Goal: Information Seeking & Learning: Find specific fact

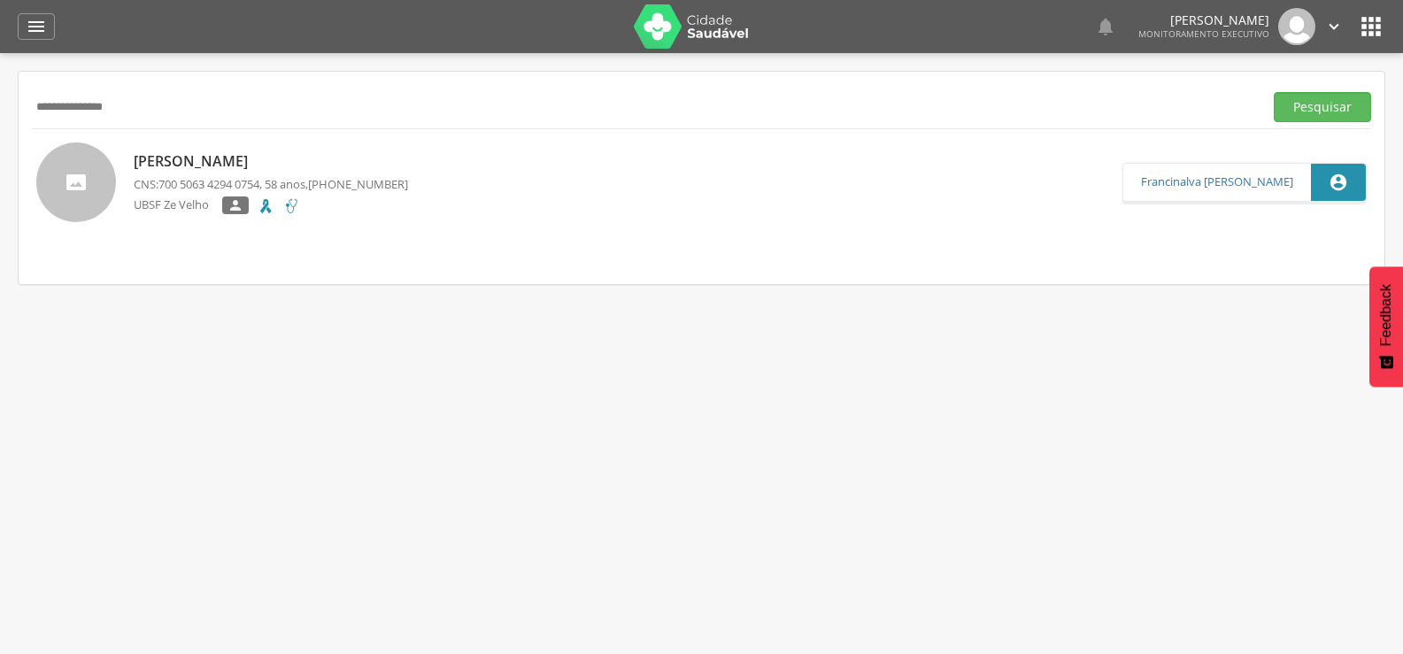
drag, startPoint x: 188, startPoint y: 112, endPoint x: 0, endPoint y: 144, distance: 190.3
click at [0, 144] on div " Supervisão  Distritos  Ubs Coordenador: - Queimadas / PB Intervalo de Tempo…" at bounding box center [701, 380] width 1403 height 654
click at [1273, 92] on button "Pesquisar" at bounding box center [1321, 107] width 97 height 30
click at [209, 164] on p "[PERSON_NAME]" at bounding box center [271, 162] width 274 height 20
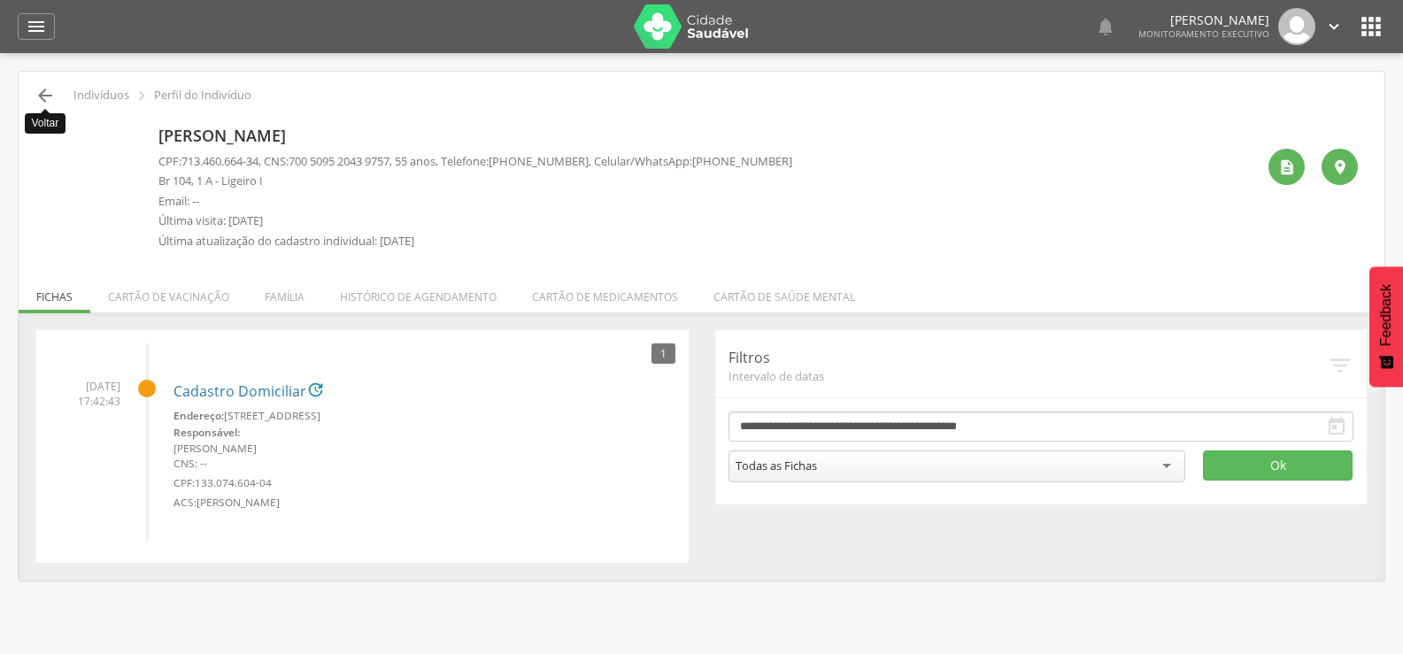
click at [40, 97] on icon "" at bounding box center [45, 95] width 21 height 21
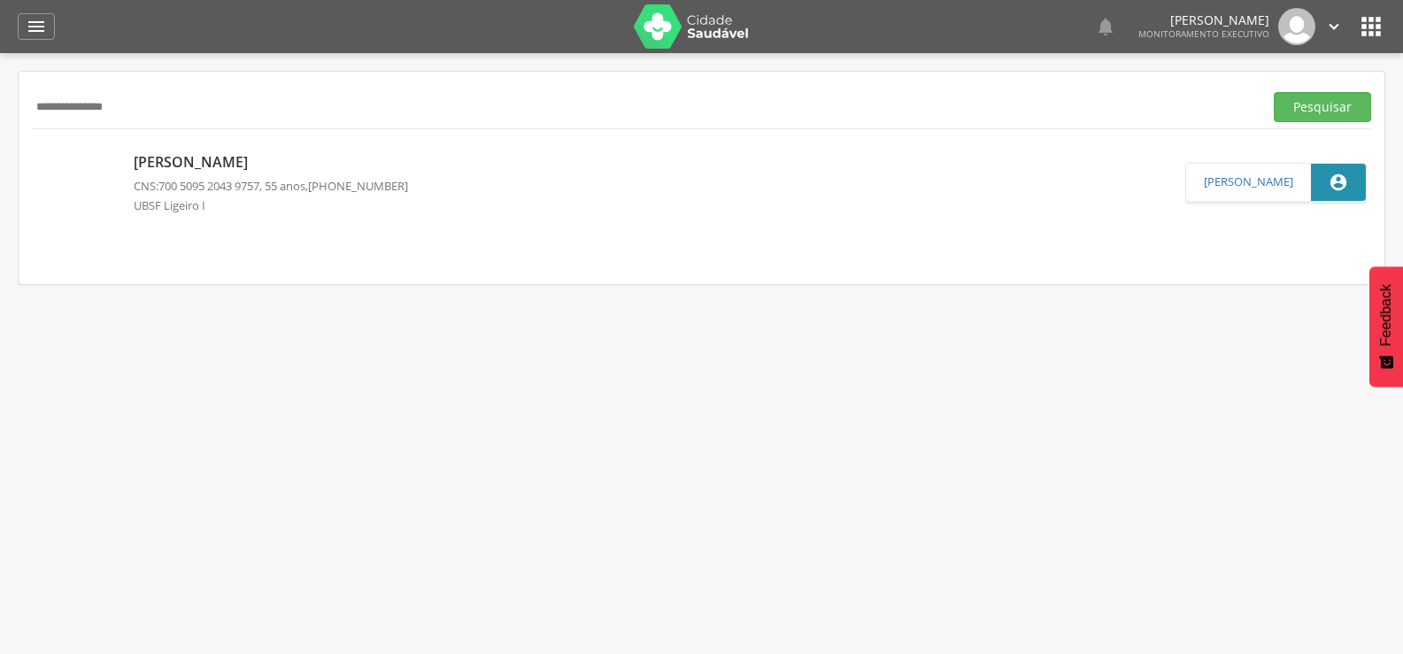
drag, startPoint x: 192, startPoint y: 103, endPoint x: 0, endPoint y: 139, distance: 195.4
click at [0, 139] on div " Supervisão  Distritos  Ubs Coordenador: - Queimadas / PB Intervalo de Tempo…" at bounding box center [701, 380] width 1403 height 654
click at [1273, 92] on button "Pesquisar" at bounding box center [1321, 107] width 97 height 30
click at [235, 156] on p "[PERSON_NAME]" at bounding box center [271, 161] width 274 height 20
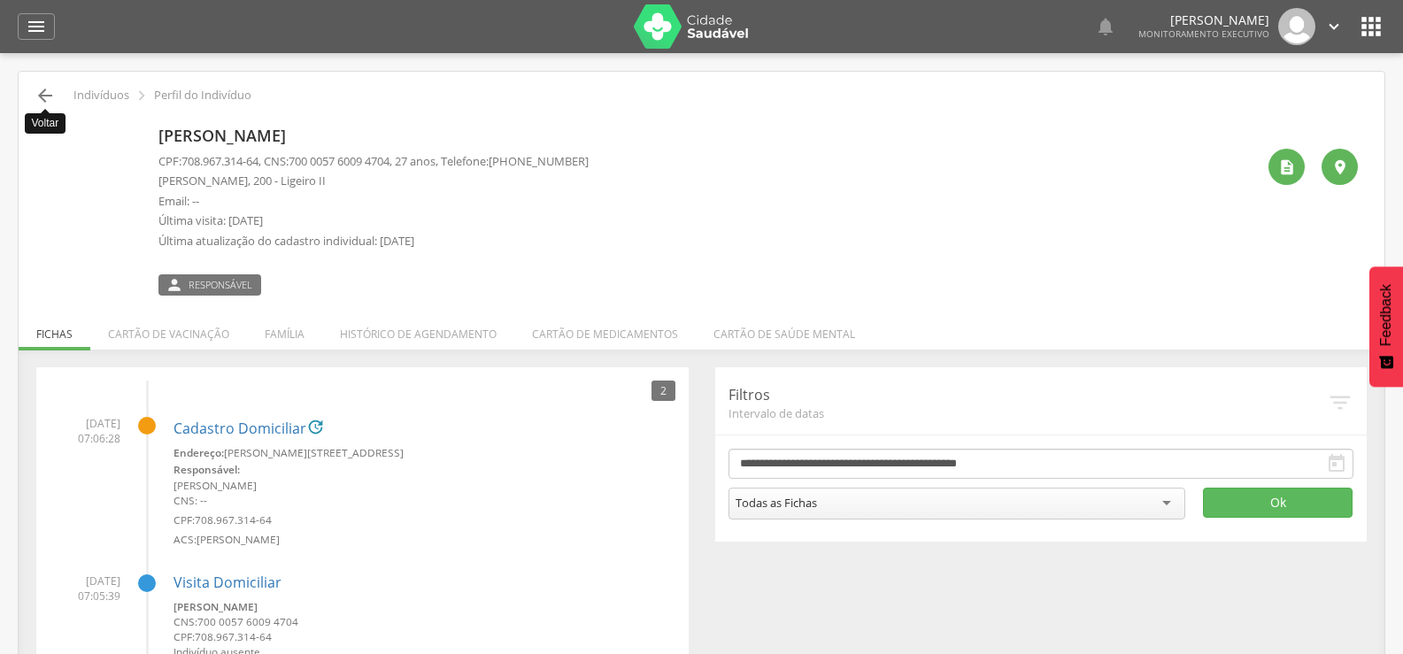
click at [43, 94] on icon "" at bounding box center [45, 95] width 21 height 21
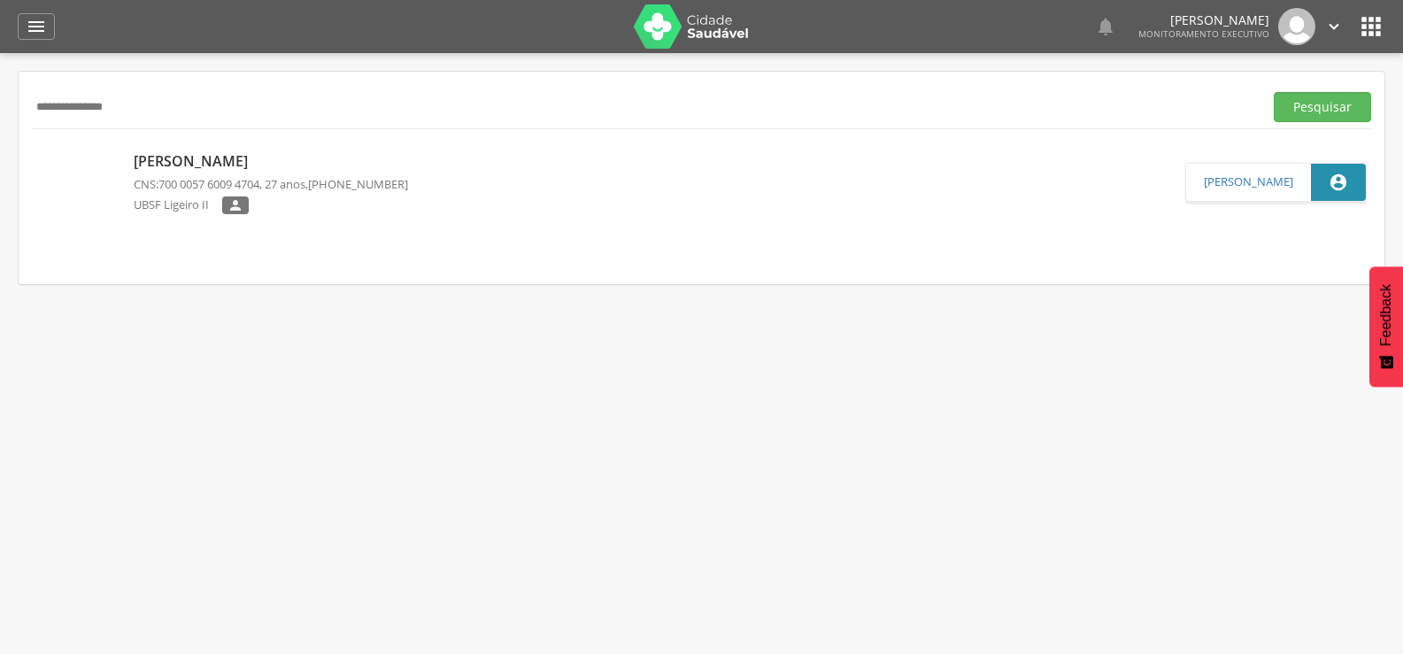
drag, startPoint x: 179, startPoint y: 103, endPoint x: 0, endPoint y: 113, distance: 179.1
click at [0, 113] on div " Supervisão  Distritos  Ubs Coordenador: - Queimadas / PB Intervalo de Tempo…" at bounding box center [701, 380] width 1403 height 654
click at [1273, 92] on button "Pesquisar" at bounding box center [1321, 107] width 97 height 30
drag, startPoint x: 144, startPoint y: 96, endPoint x: 0, endPoint y: 94, distance: 144.3
click at [0, 94] on div " Supervisão  Distritos  Ubs Coordenador: - Queimadas / PB Intervalo de Tempo…" at bounding box center [701, 380] width 1403 height 654
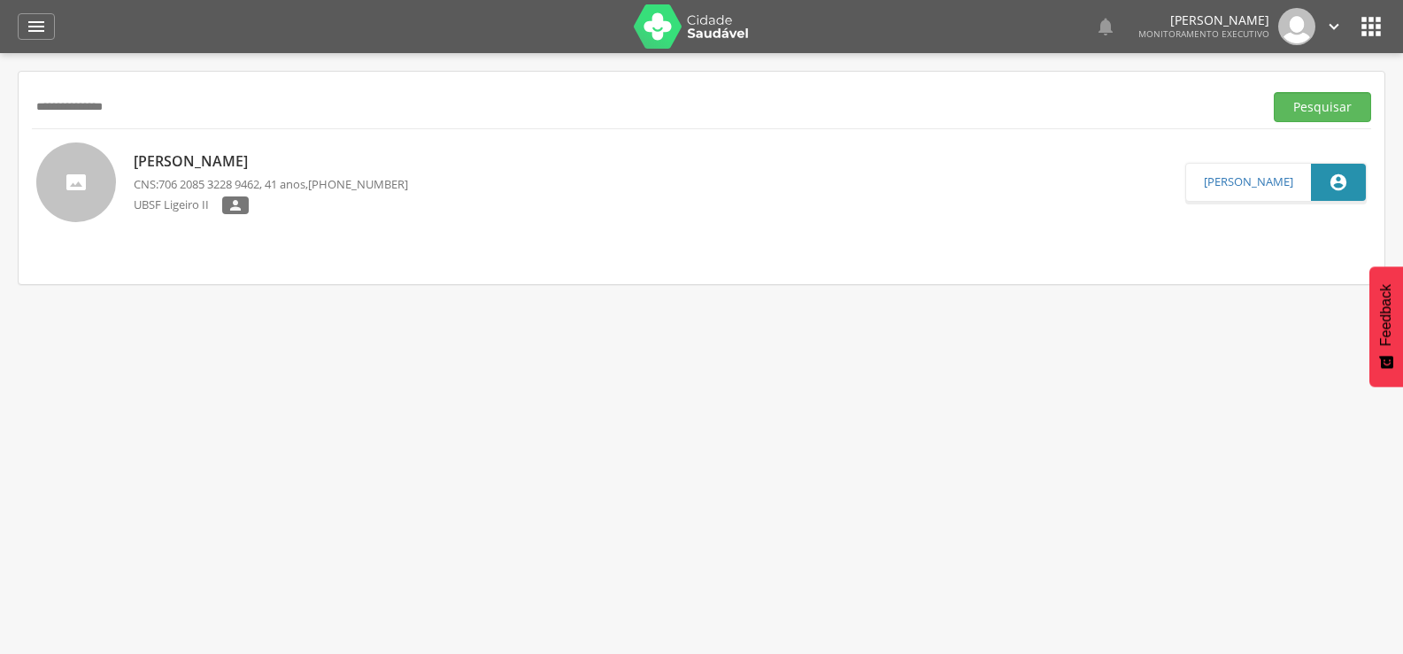
click at [1273, 92] on button "Pesquisar" at bounding box center [1321, 107] width 97 height 30
drag, startPoint x: 203, startPoint y: 118, endPoint x: 30, endPoint y: 118, distance: 172.6
click at [30, 117] on div "**********" at bounding box center [701, 178] width 1365 height 212
type input "**********"
click at [1273, 92] on button "Pesquisar" at bounding box center [1321, 107] width 97 height 30
